Goal: Task Accomplishment & Management: Use online tool/utility

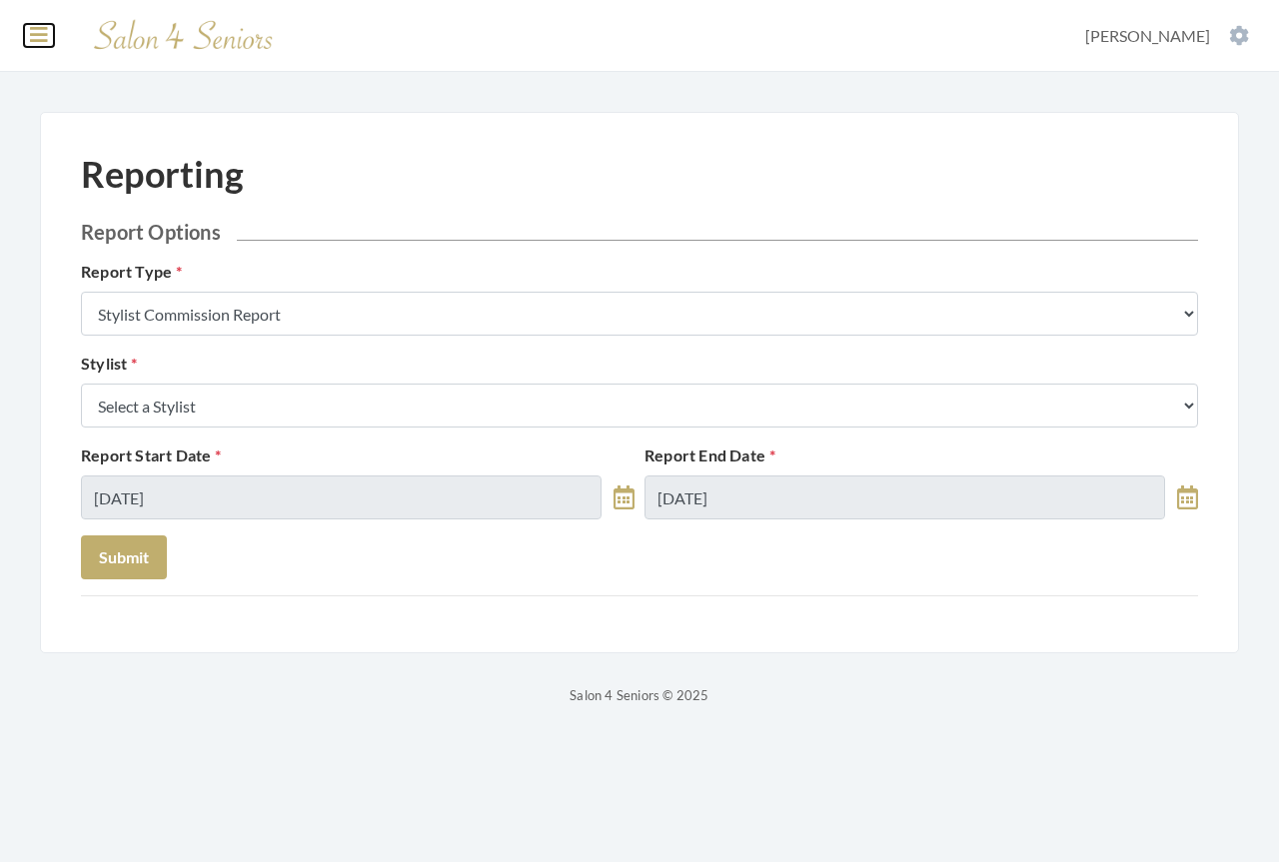
click at [40, 40] on icon at bounding box center [39, 35] width 18 height 20
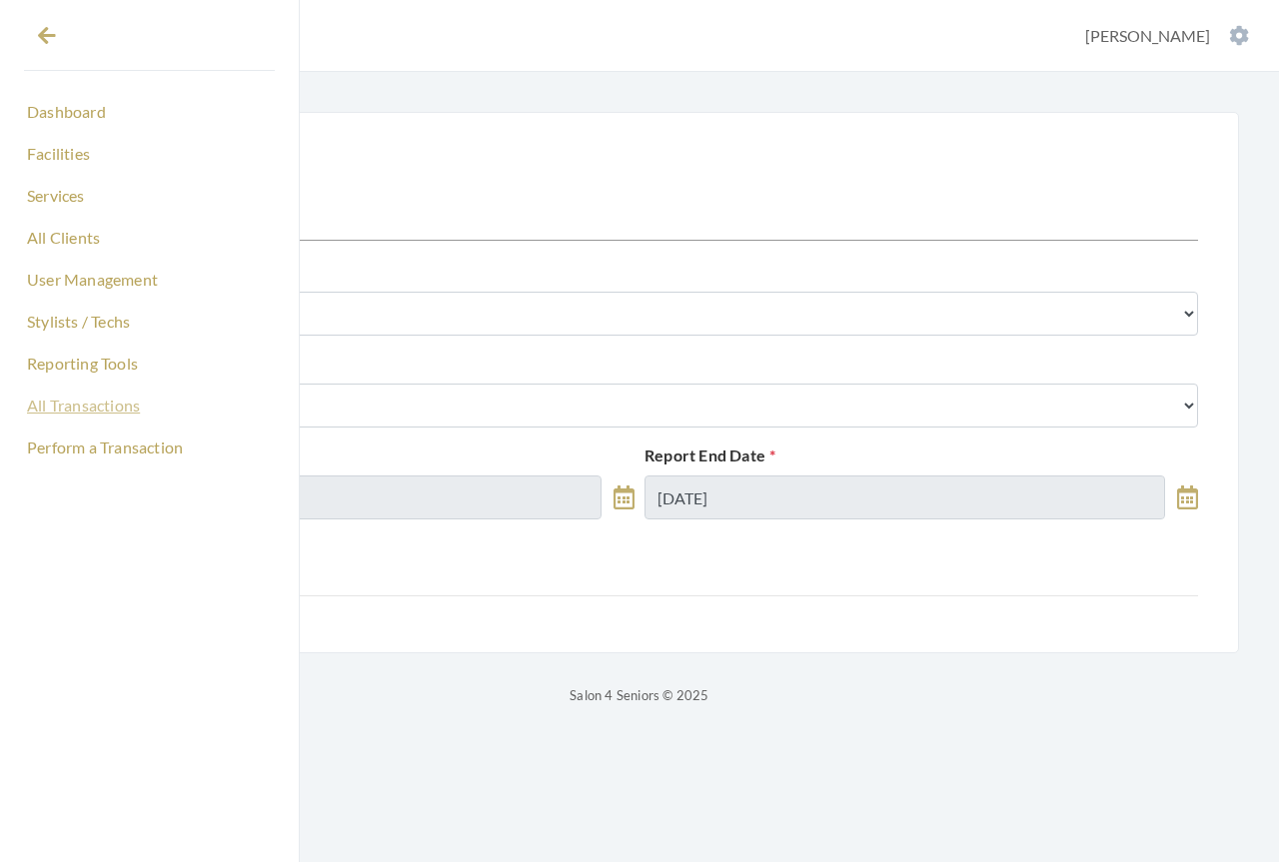
click at [79, 404] on link "All Transactions" at bounding box center [149, 406] width 251 height 34
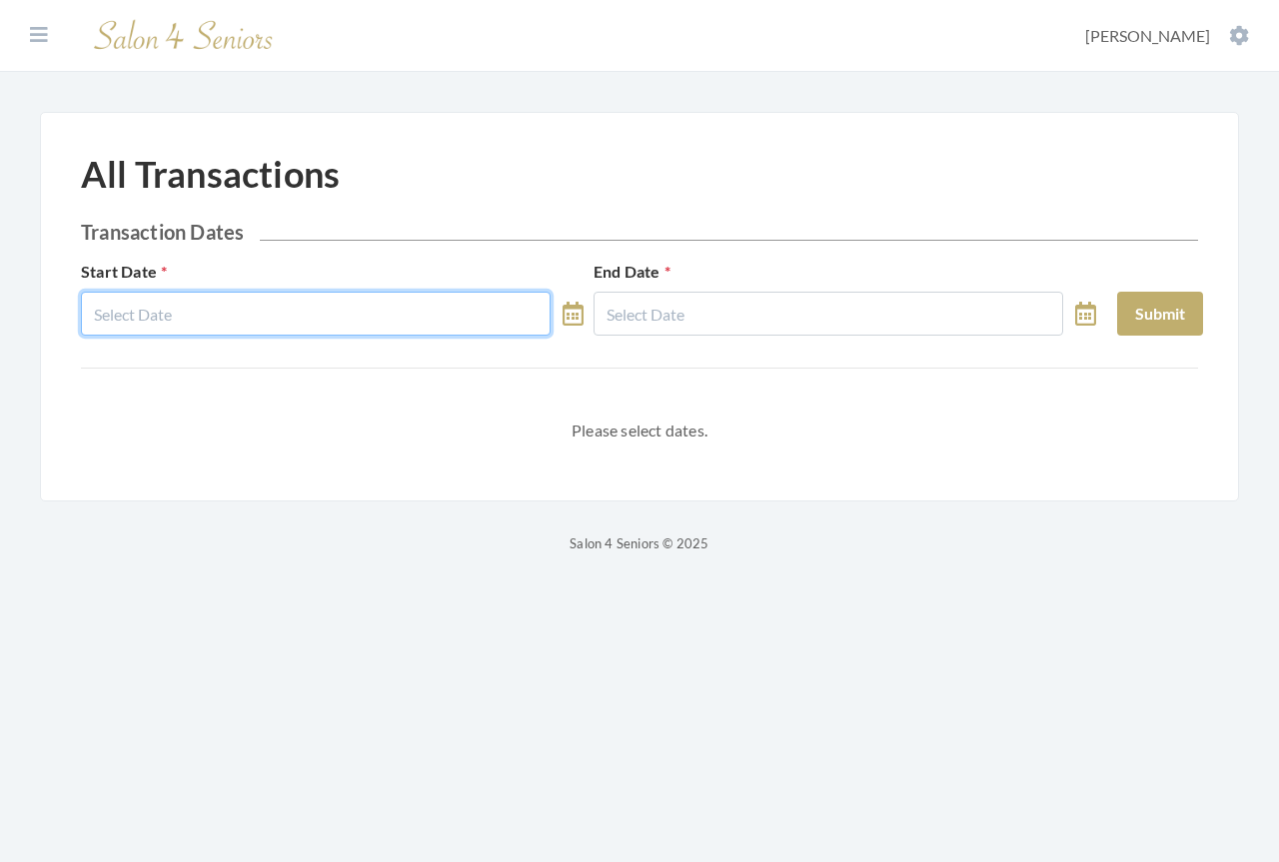
click at [365, 313] on input "text" at bounding box center [316, 314] width 470 height 44
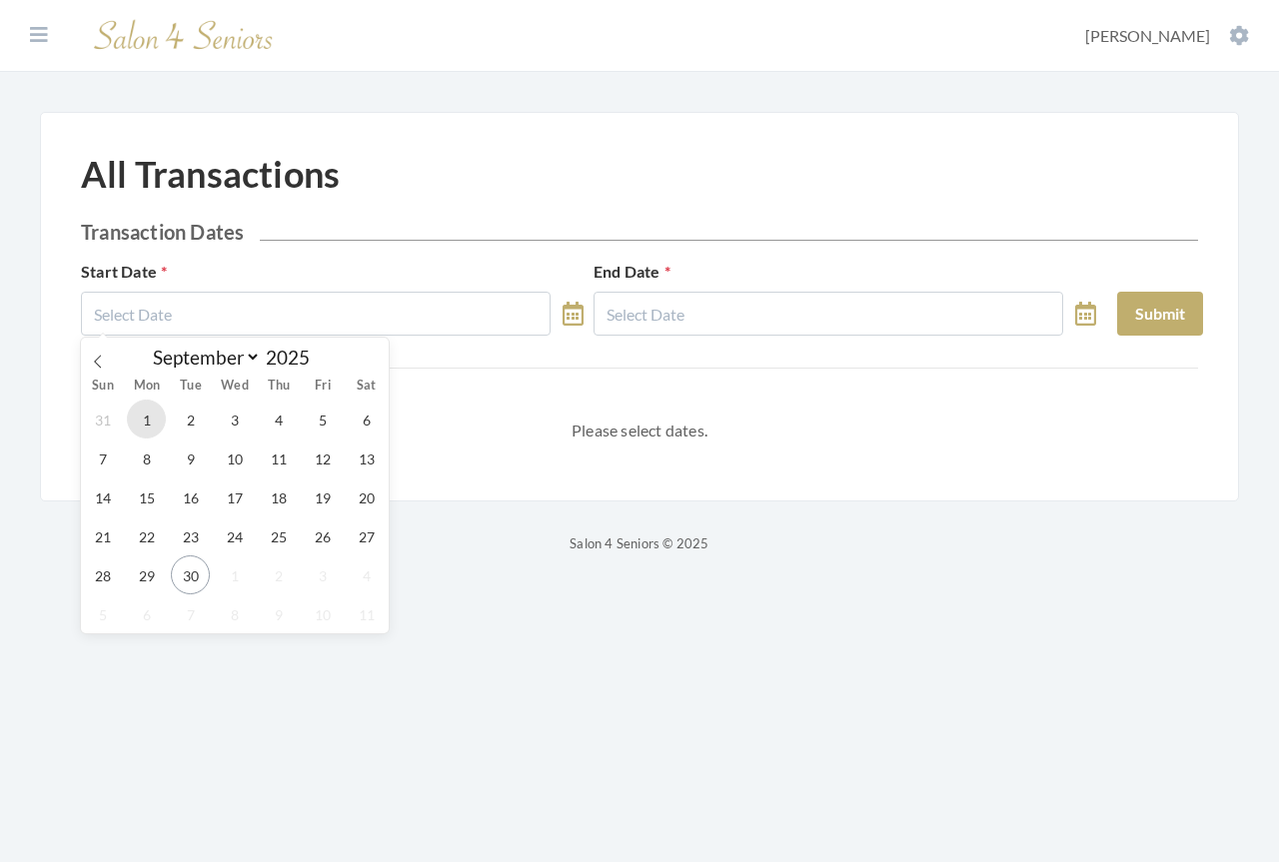
click at [146, 416] on span "1" at bounding box center [146, 419] width 39 height 39
type input "09/01/2025"
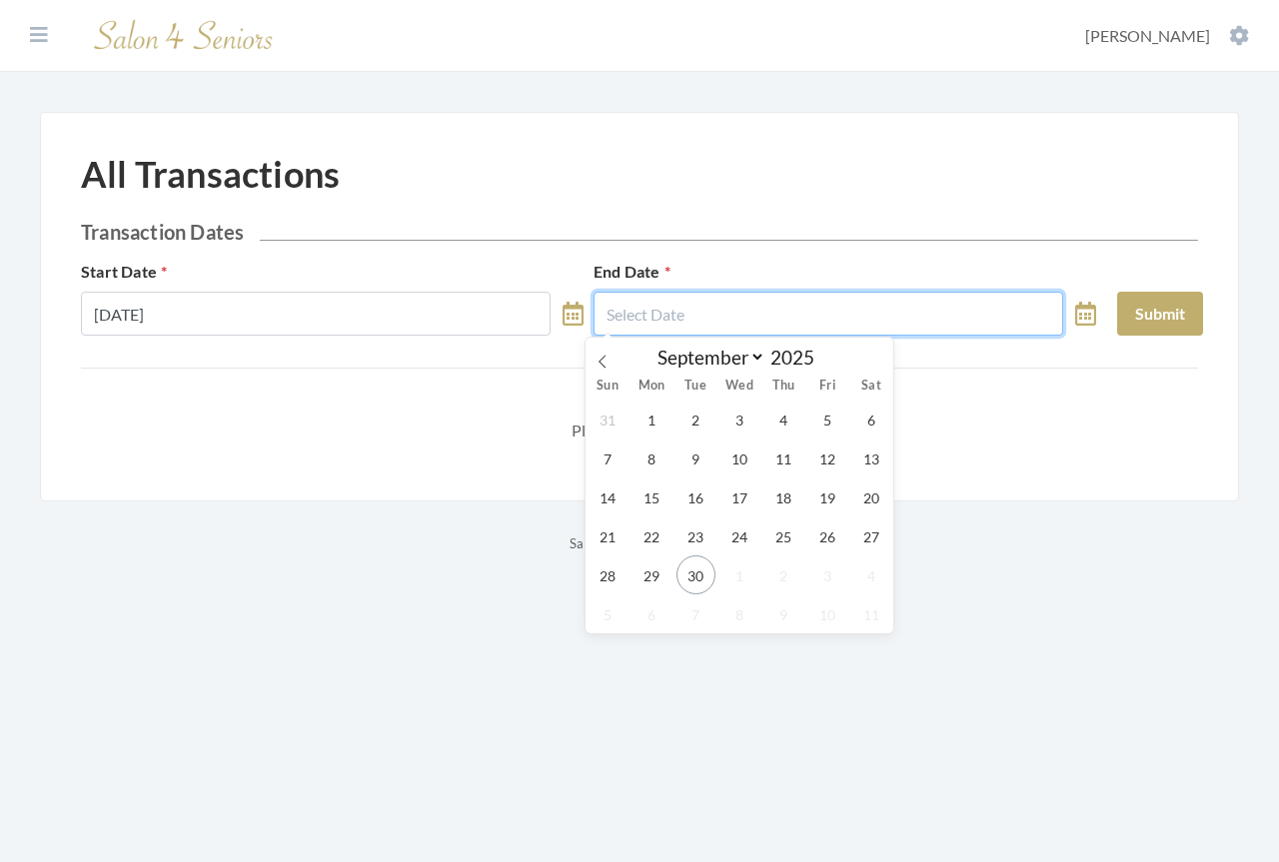
click at [790, 312] on input "text" at bounding box center [829, 314] width 470 height 44
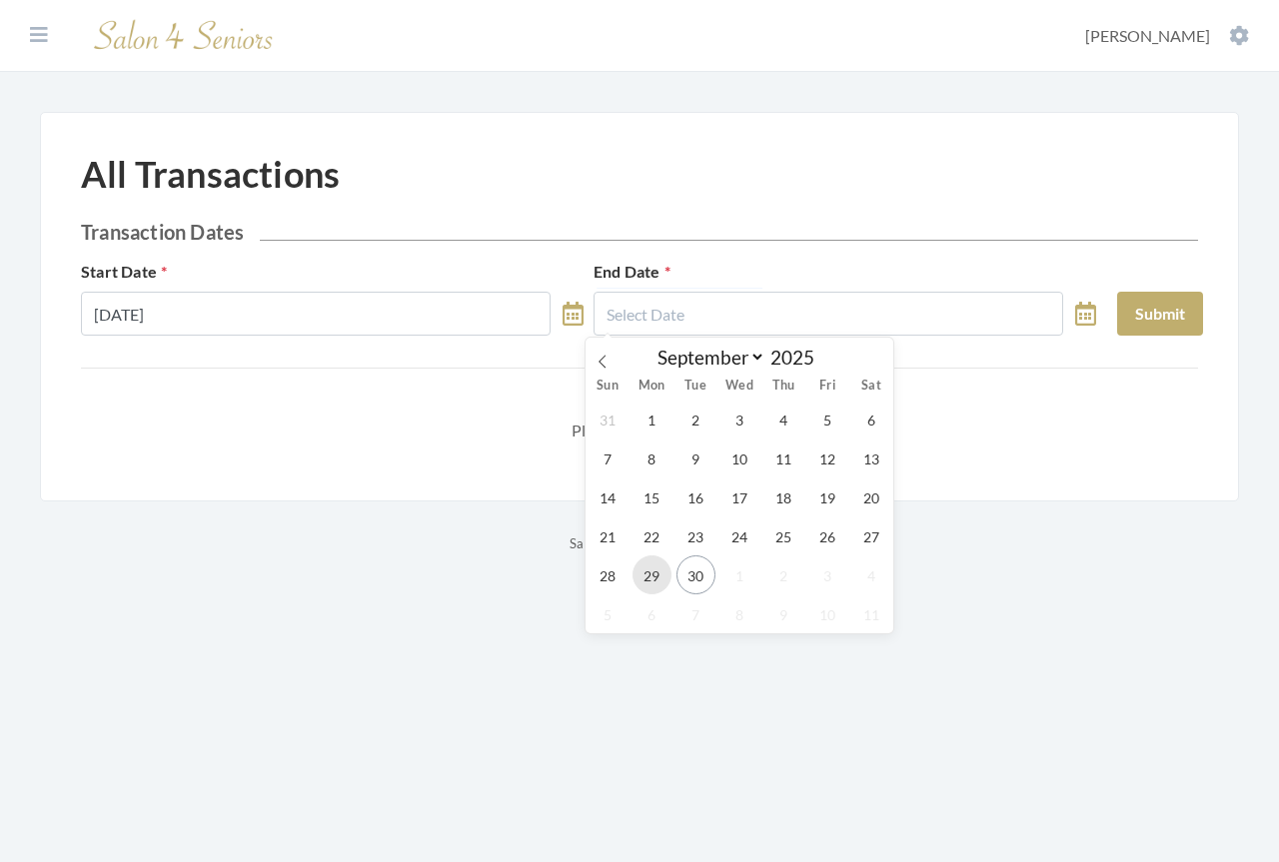
click at [655, 574] on span "29" at bounding box center [652, 575] width 39 height 39
type input "[DATE]"
click at [655, 574] on html "Dashboard Facilities Services All Clients User Management Stylists / Techs Repo…" at bounding box center [639, 293] width 1279 height 586
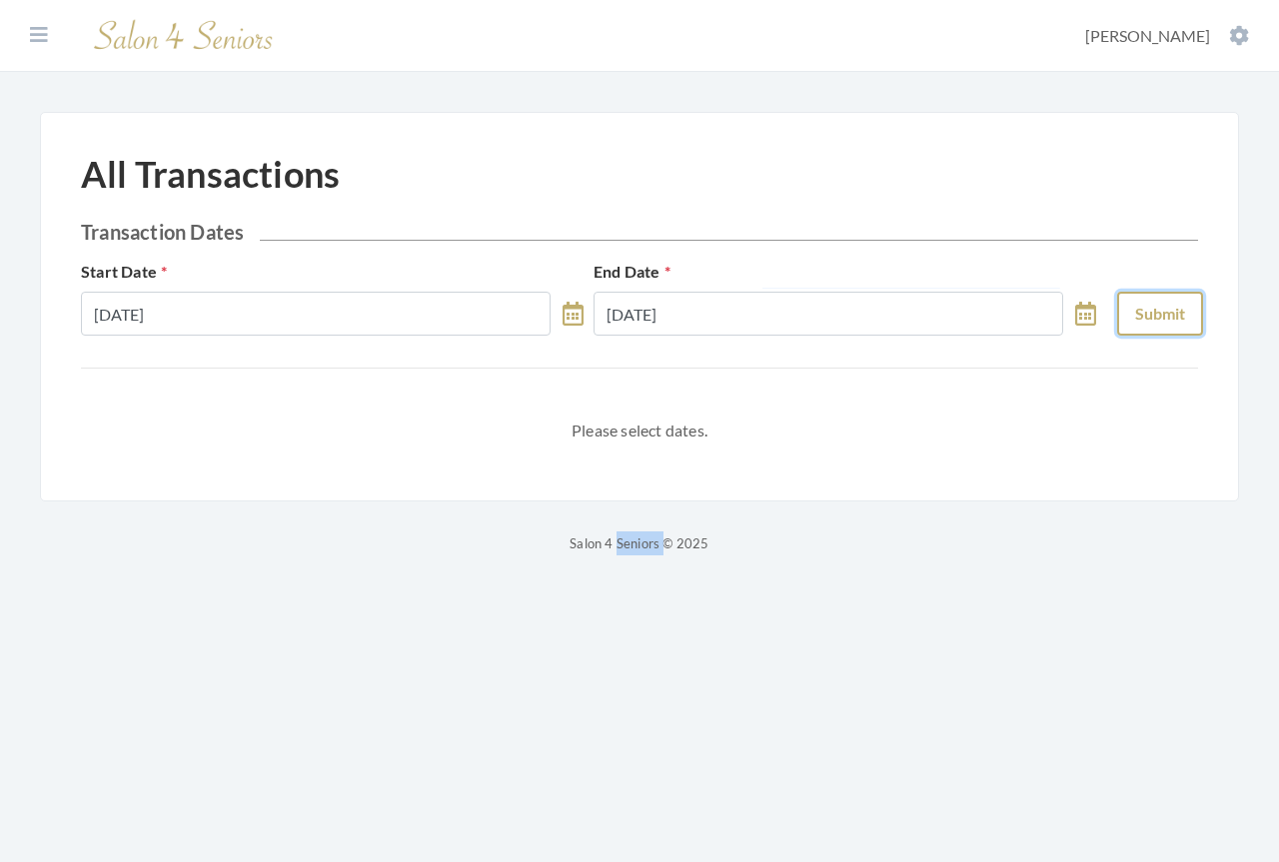
click at [1145, 317] on button "Submit" at bounding box center [1160, 314] width 86 height 44
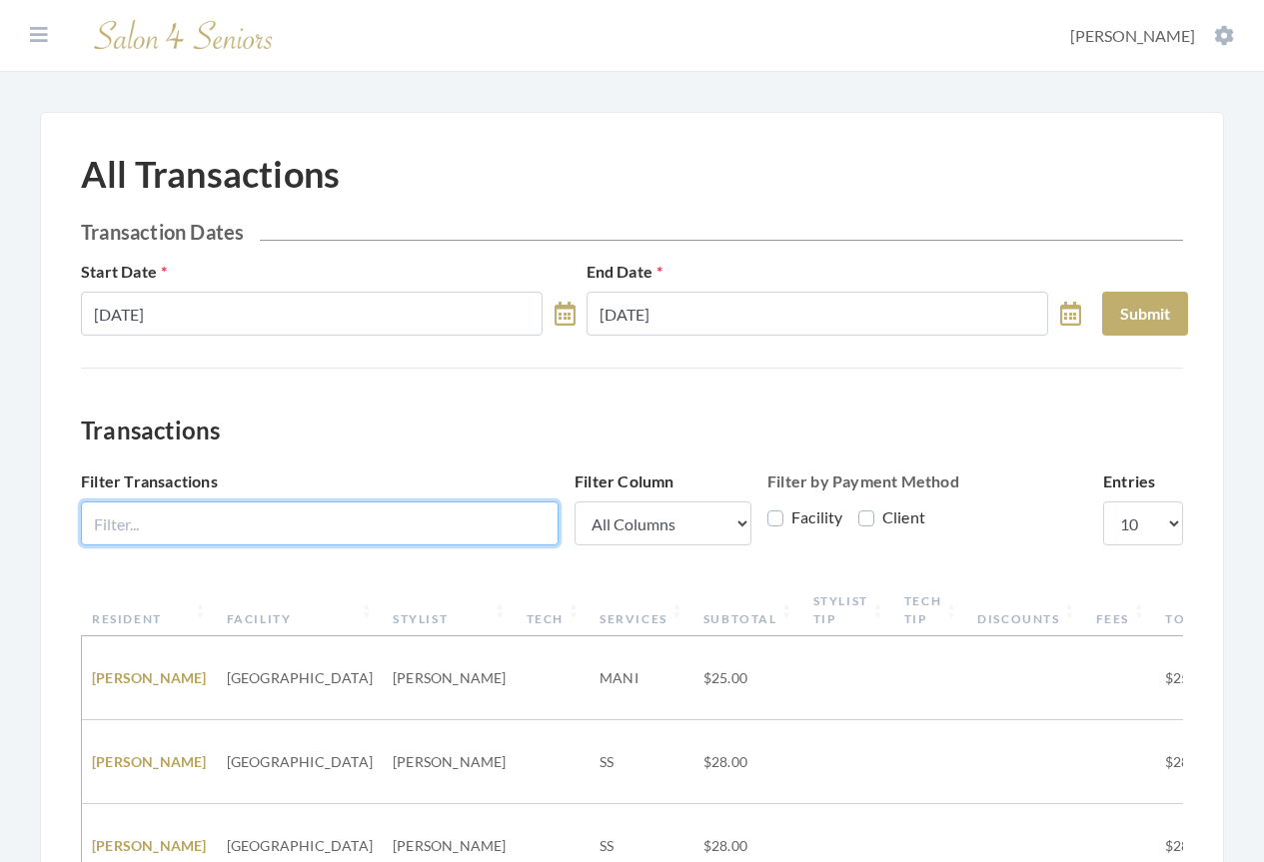
click at [324, 530] on input "Filter Transactions" at bounding box center [320, 524] width 478 height 44
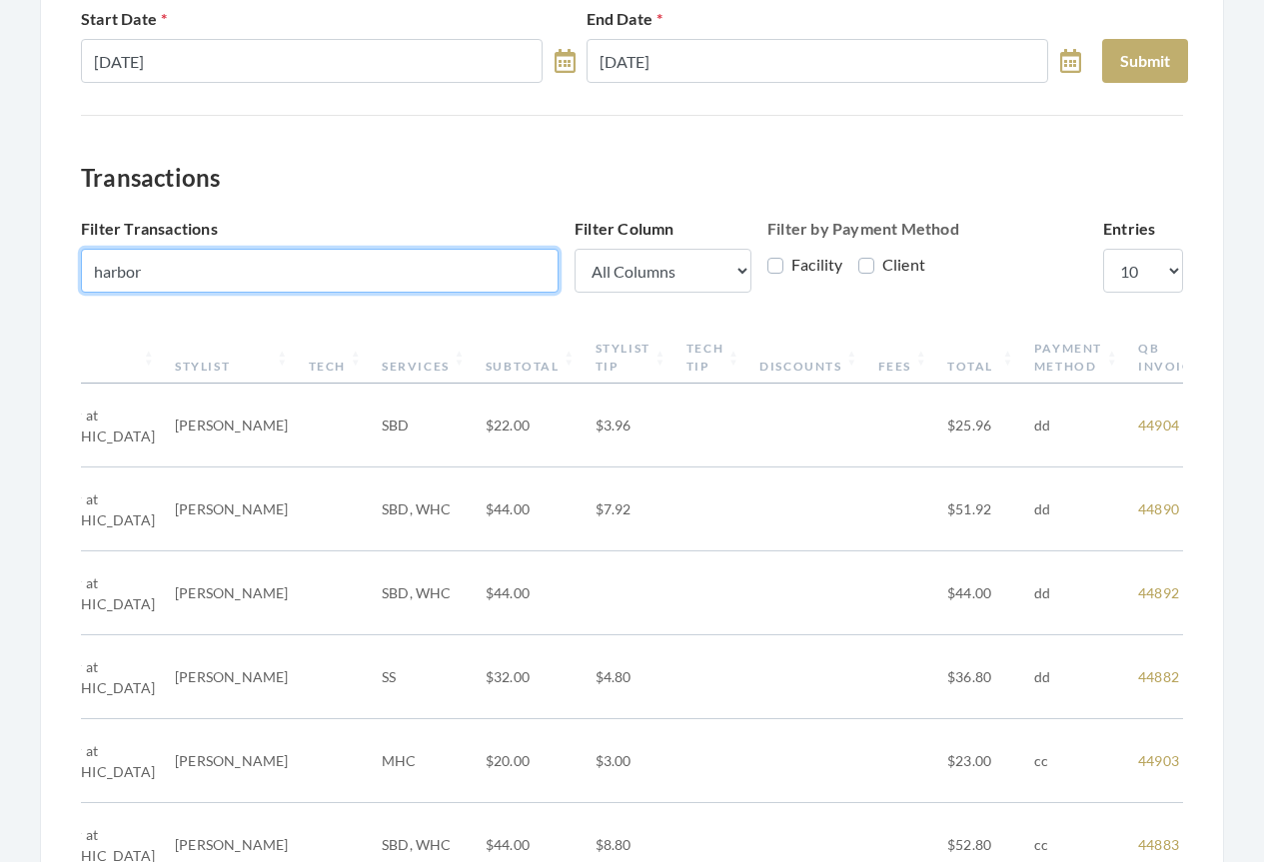
scroll to position [250, 0]
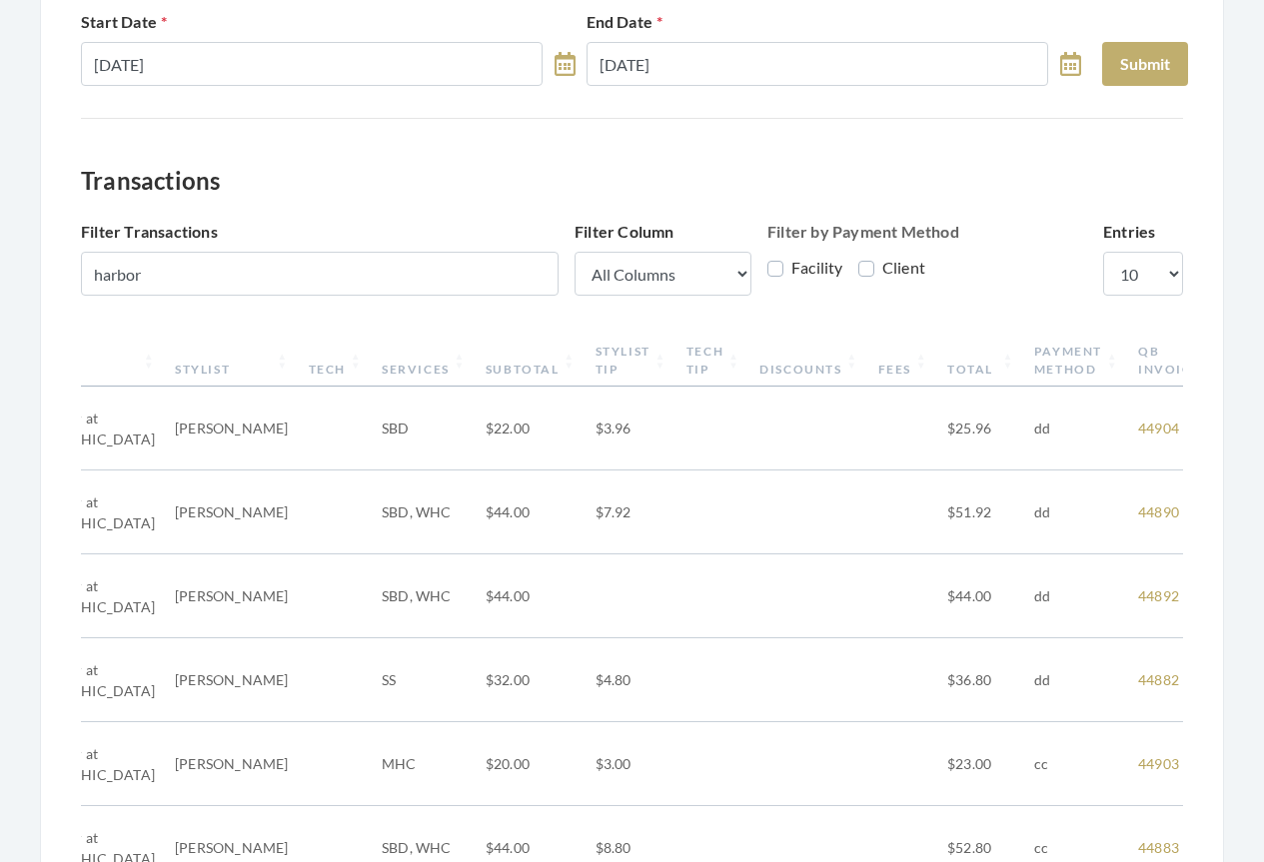
click at [1128, 368] on th "QB Invoice" at bounding box center [1177, 361] width 98 height 52
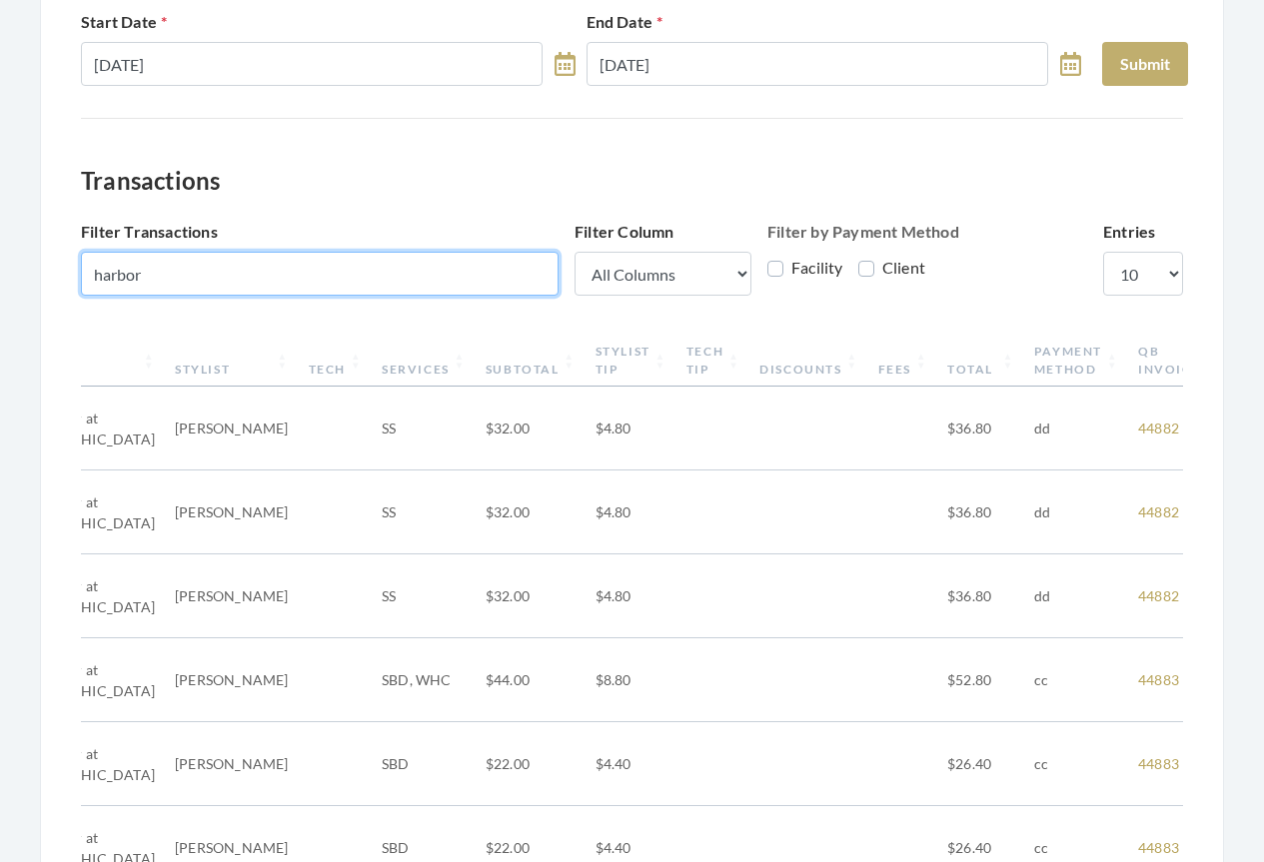
drag, startPoint x: 187, startPoint y: 274, endPoint x: 72, endPoint y: 275, distance: 114.9
click at [72, 275] on div "All Transactions Transaction Dates Start Date 09/01/2025 End Date 09/29/2025 Su…" at bounding box center [632, 657] width 1184 height 1590
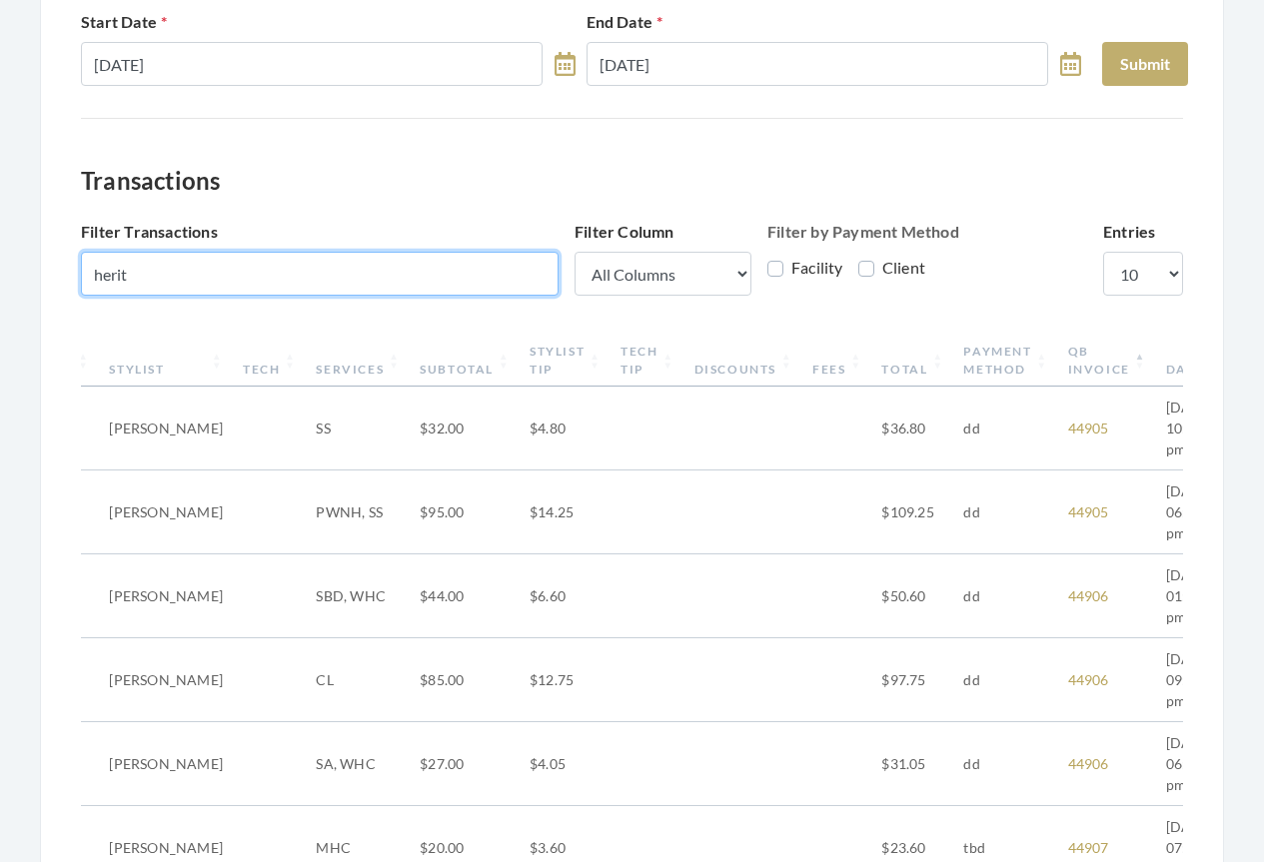
scroll to position [0, 213]
type input "heritage"
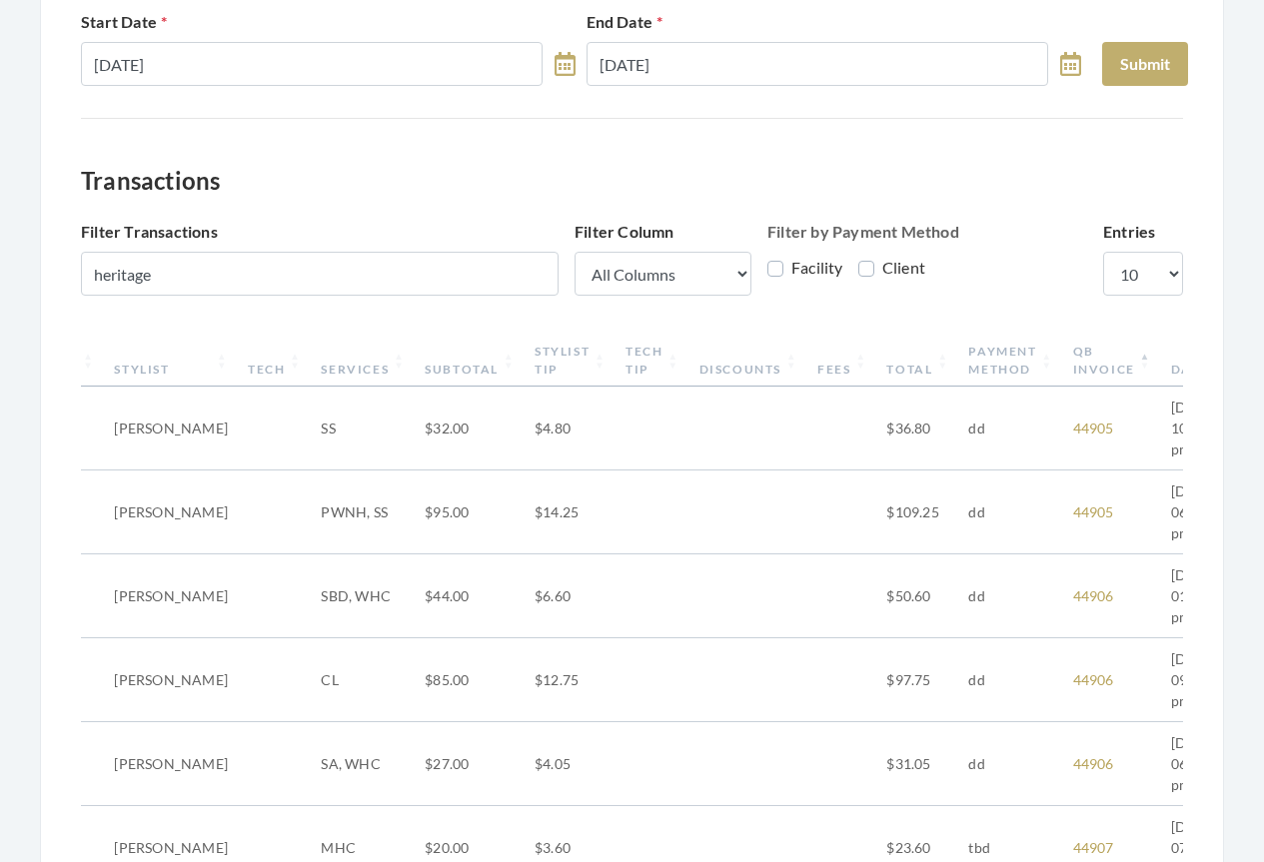
click at [29, 386] on div "All Transactions Transaction Dates Start Date 09/01/2025 End Date 09/29/2025 Su…" at bounding box center [632, 684] width 1264 height 1644
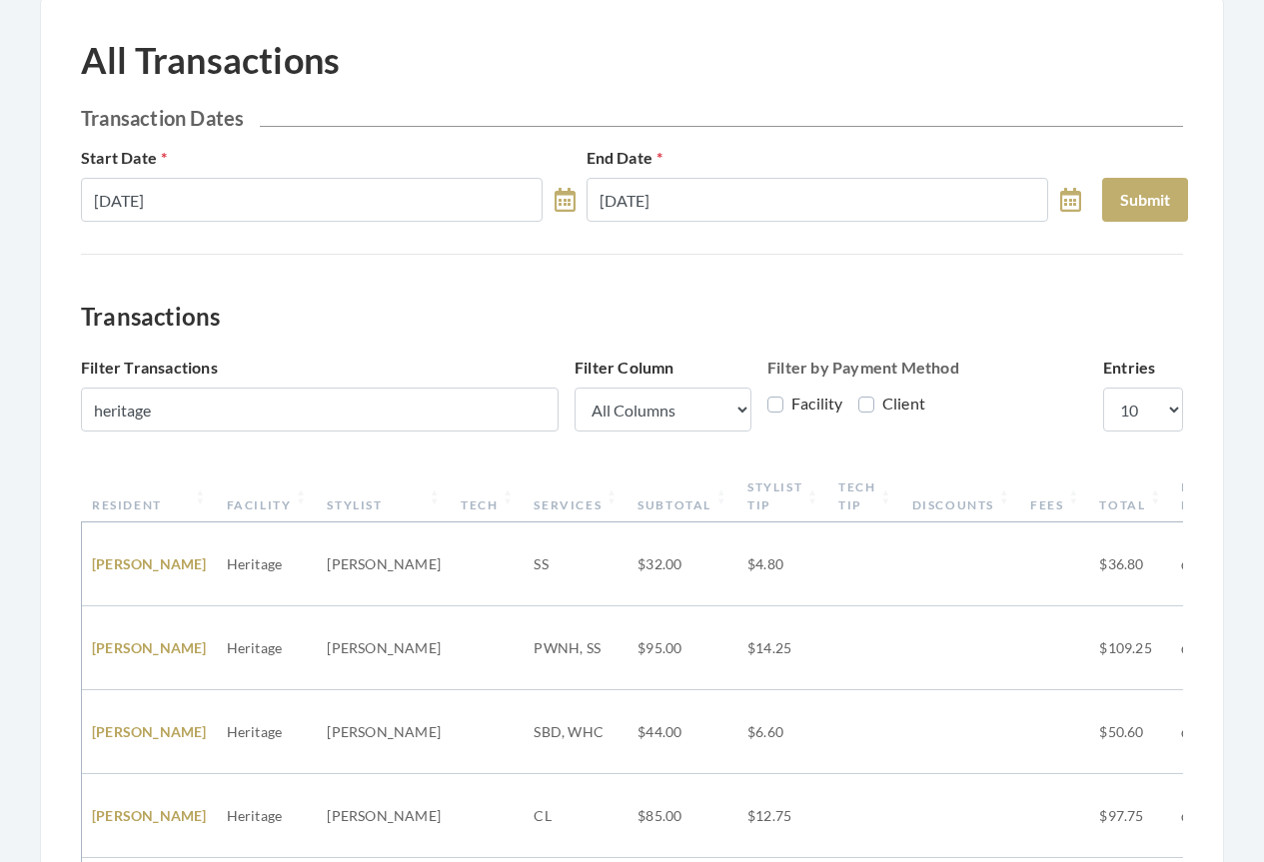
scroll to position [0, 0]
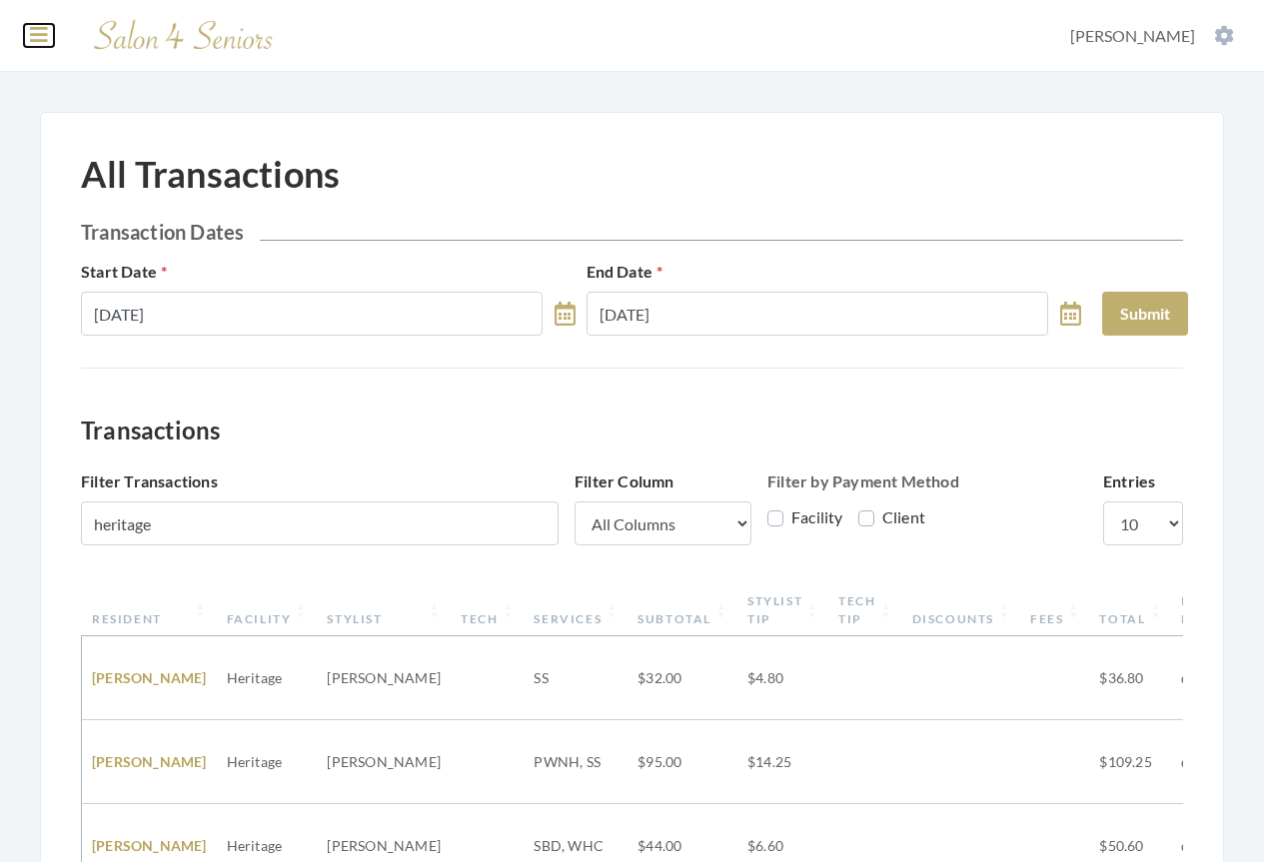
click at [45, 38] on icon at bounding box center [39, 35] width 18 height 20
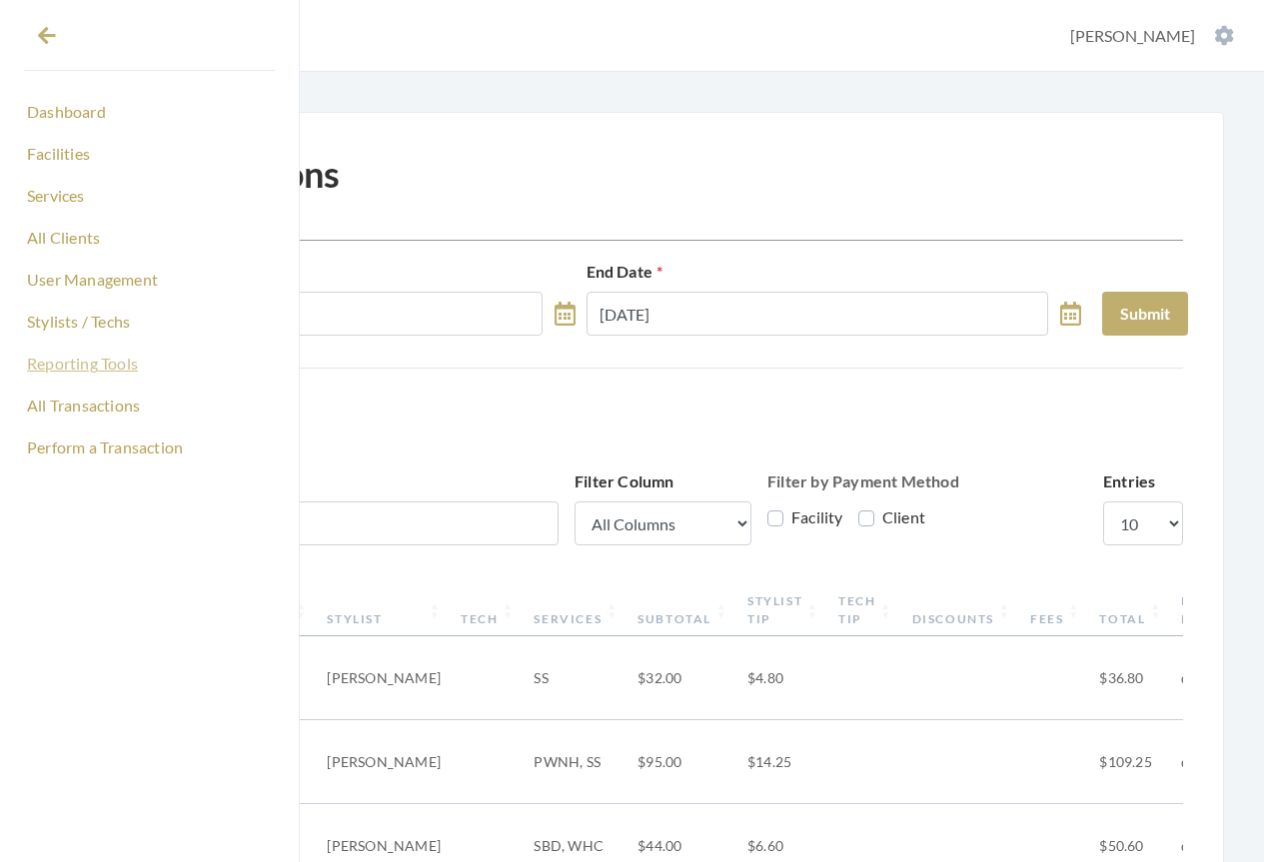
click at [78, 372] on link "Reporting Tools" at bounding box center [149, 364] width 251 height 34
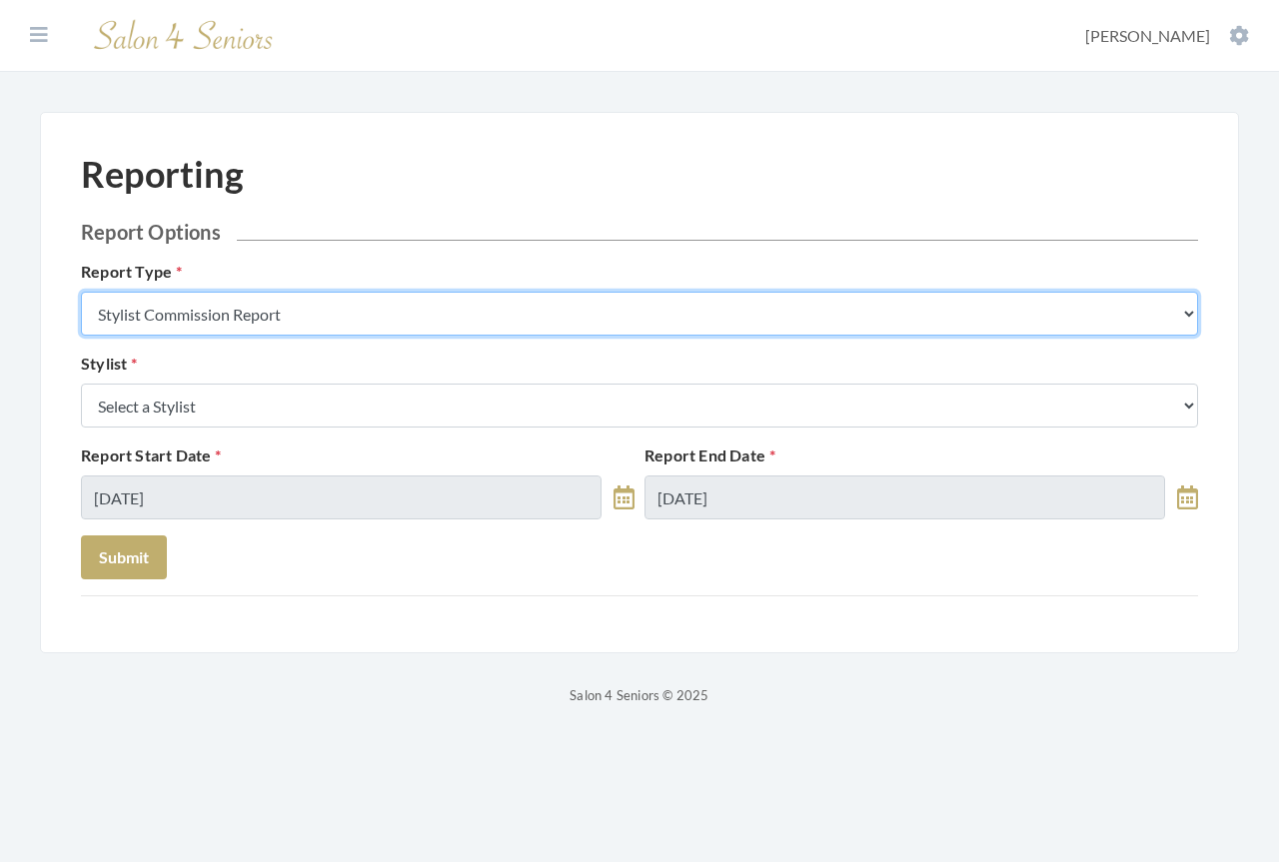
click at [299, 313] on select "Stylist Commission Report Tech Payroll Report Facility Billing Report Individua…" at bounding box center [639, 314] width 1117 height 44
select select "individual"
click at [81, 292] on select "Stylist Commission Report Tech Payroll Report Facility Billing Report Individua…" at bounding box center [639, 314] width 1117 height 44
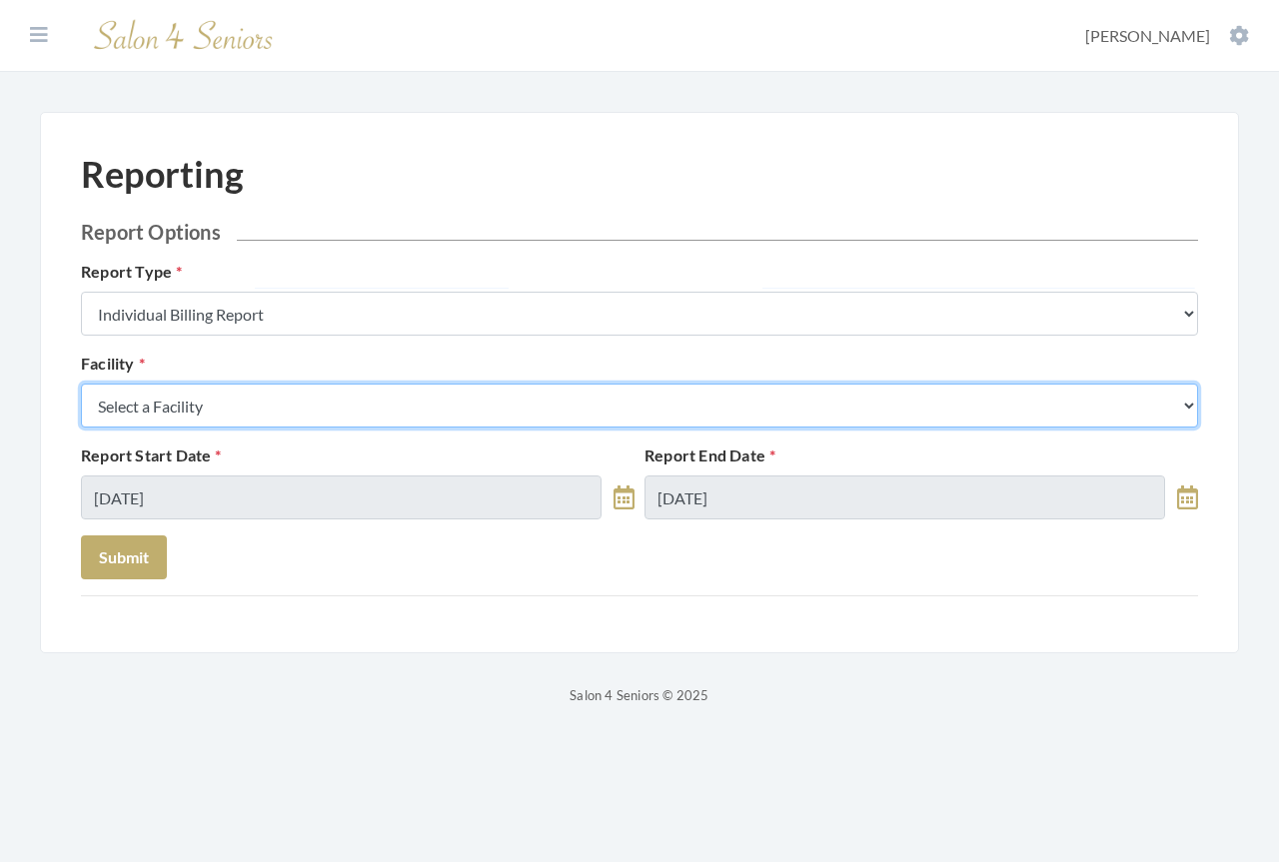
click at [244, 419] on select "Select a Facility Arbor Lakes NH Asher Point Belvedere Commons Brookdale Jones …" at bounding box center [639, 406] width 1117 height 44
select select "58"
click at [81, 384] on select "Select a Facility Arbor Lakes NH Asher Point Belvedere Commons Brookdale Jones …" at bounding box center [639, 406] width 1117 height 44
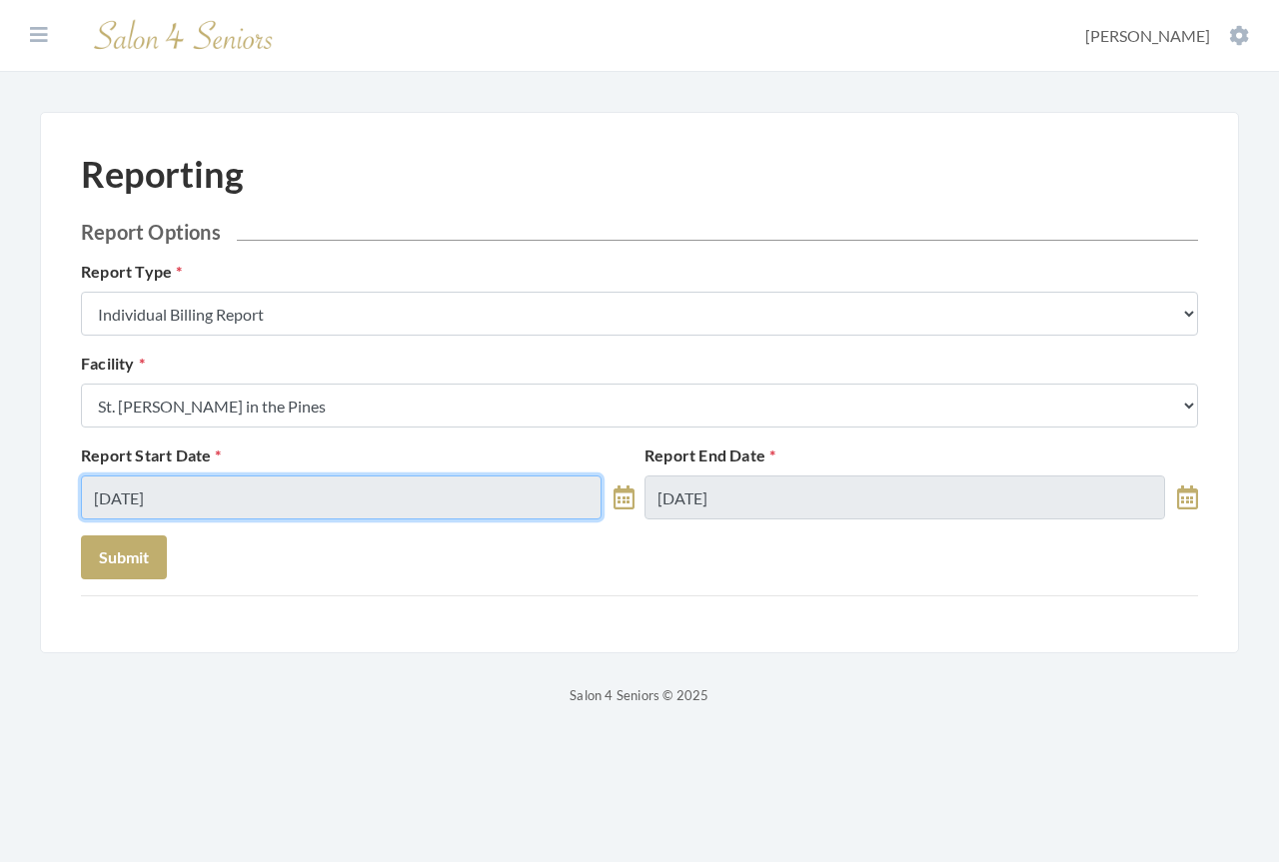
click at [238, 499] on input "[DATE]" at bounding box center [341, 498] width 521 height 44
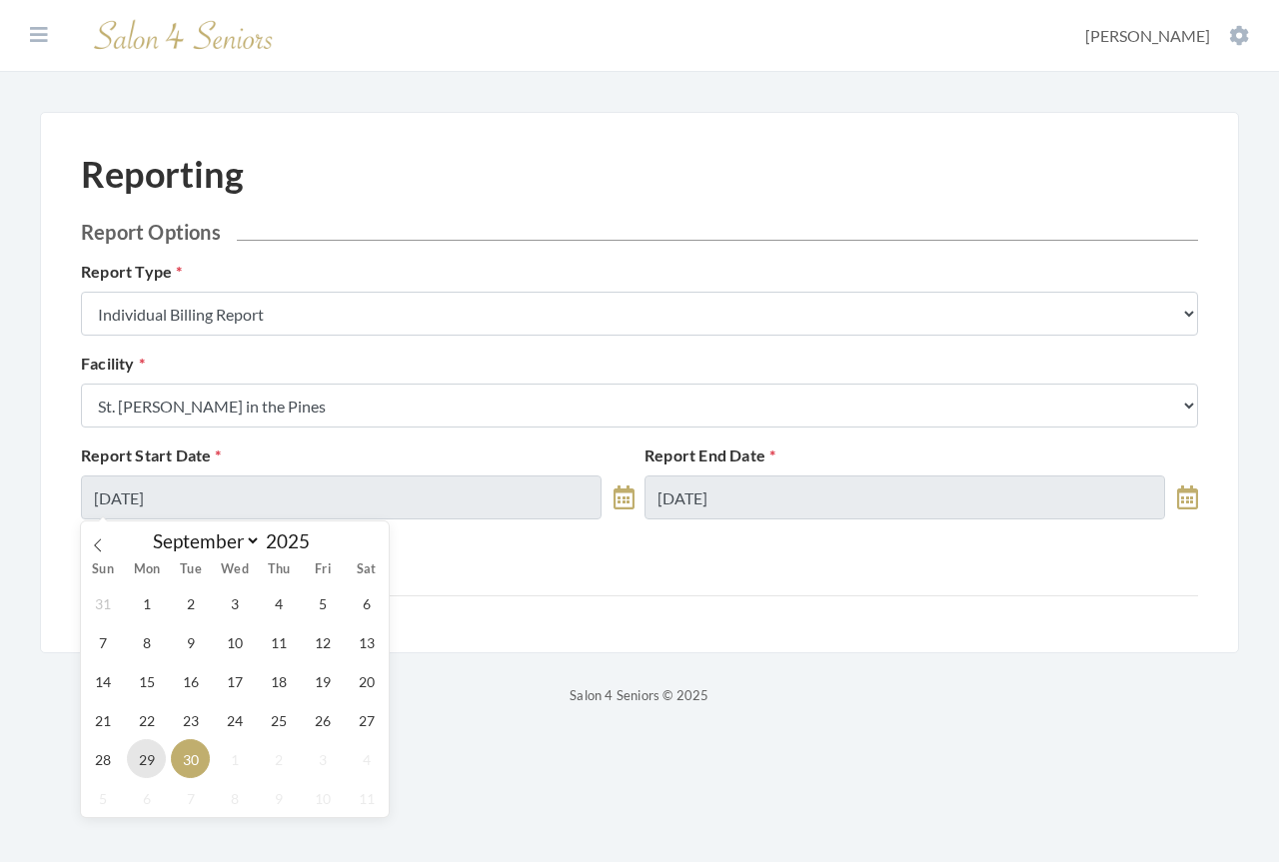
click at [140, 758] on span "29" at bounding box center [146, 758] width 39 height 39
type input "[DATE]"
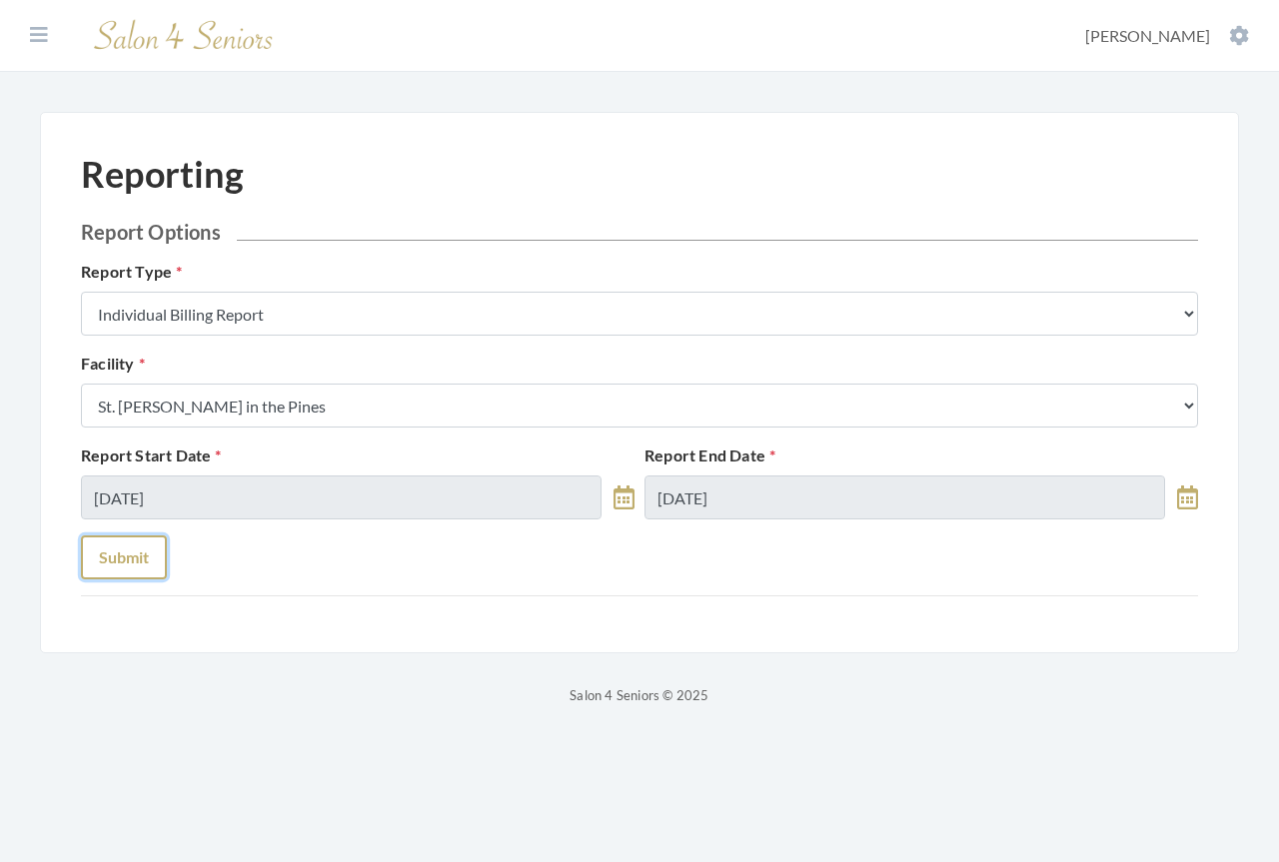
click at [130, 563] on button "Submit" at bounding box center [124, 558] width 86 height 44
